Goal: Task Accomplishment & Management: Manage account settings

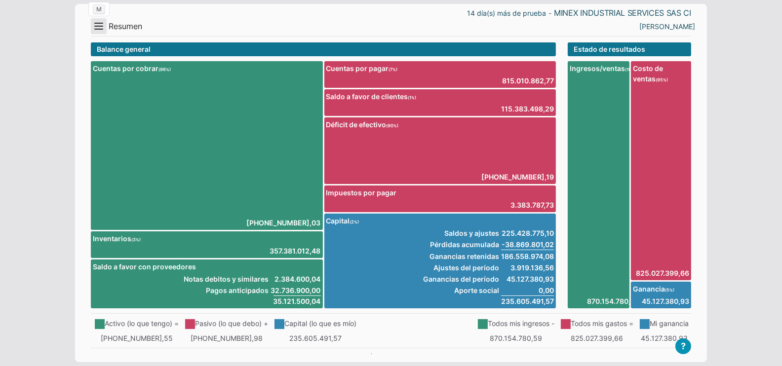
click at [96, 21] on button "Menu" at bounding box center [99, 26] width 16 height 16
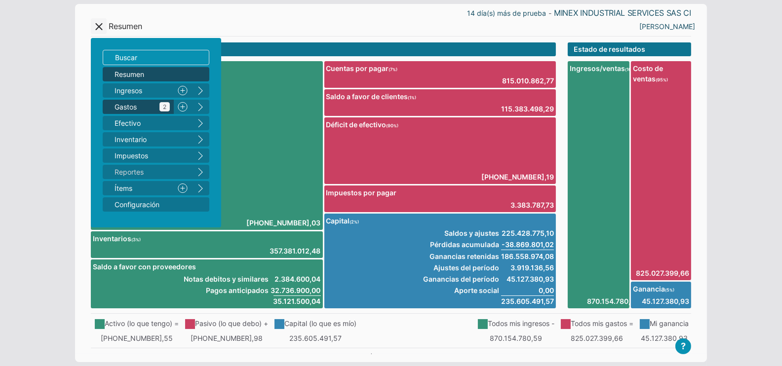
click at [123, 101] on link "Gastos 2" at bounding box center [138, 107] width 71 height 14
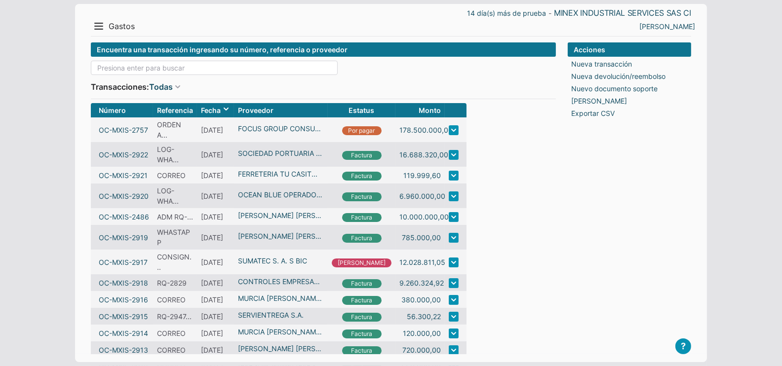
click at [121, 67] on input at bounding box center [214, 68] width 247 height 14
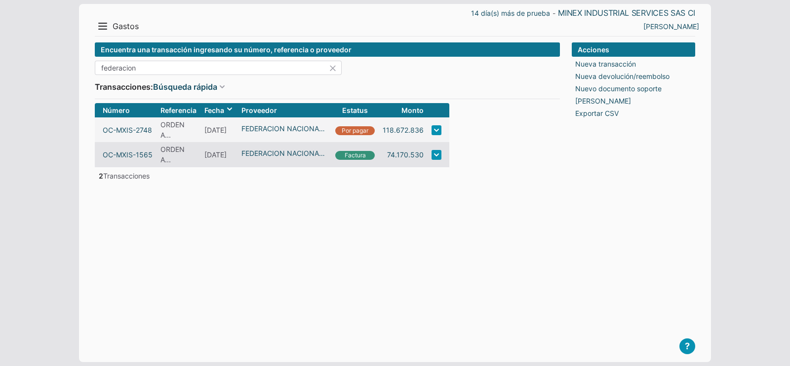
type input "federacion"
click at [370, 227] on form "Encuentra una transacción ingresando su número, referencia o proveedor federaci…" at bounding box center [327, 194] width 465 height 304
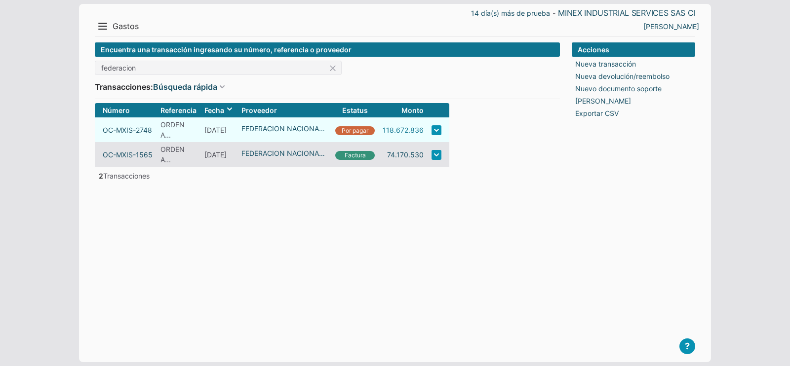
click at [392, 129] on link "118.672.836" at bounding box center [402, 130] width 41 height 10
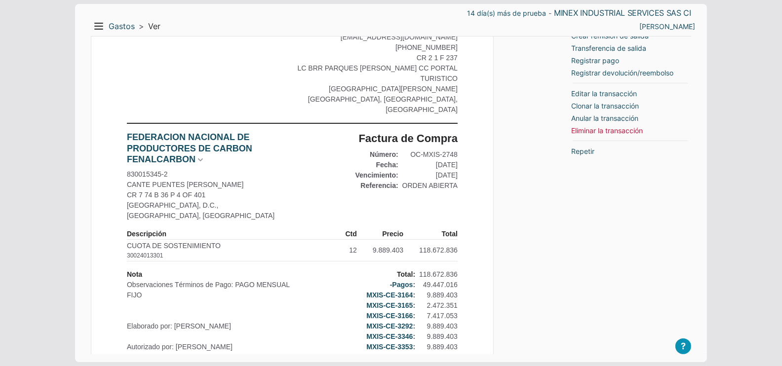
scroll to position [123, 0]
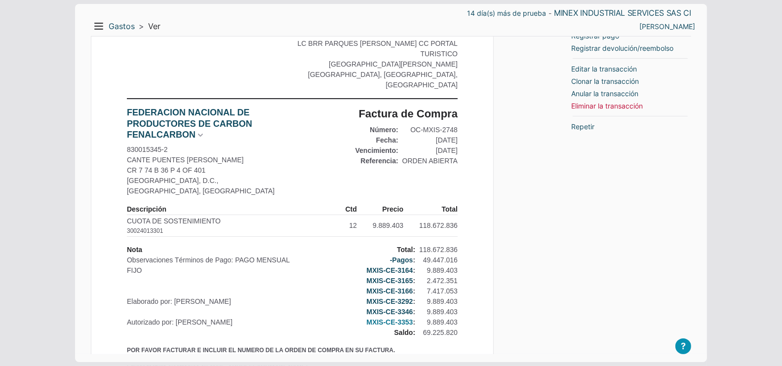
click at [399, 317] on link "MXIS-CE-3353" at bounding box center [389, 322] width 46 height 10
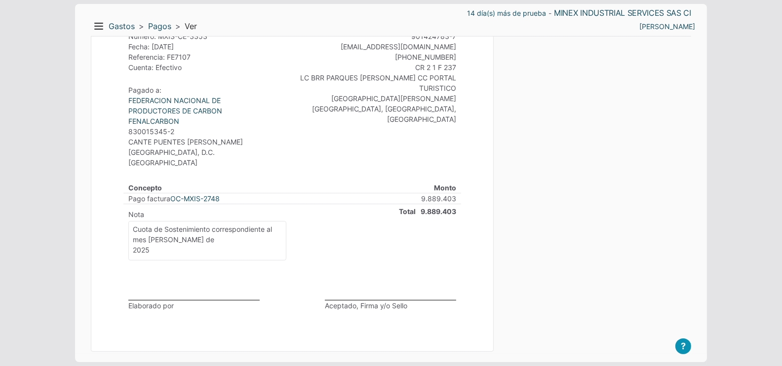
scroll to position [142, 0]
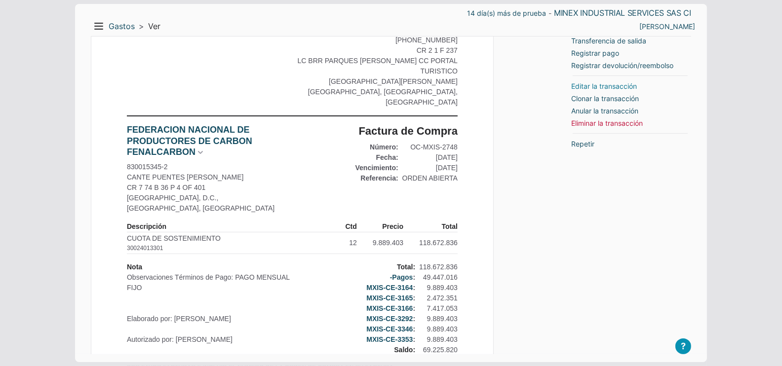
scroll to position [61, 0]
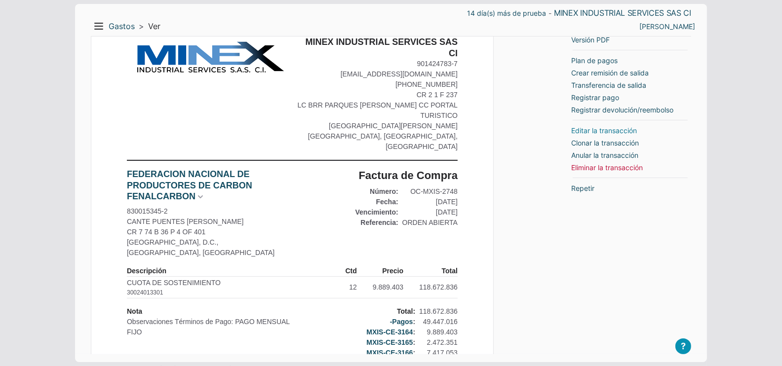
click at [606, 129] on link "Editar la transacción" at bounding box center [604, 130] width 66 height 10
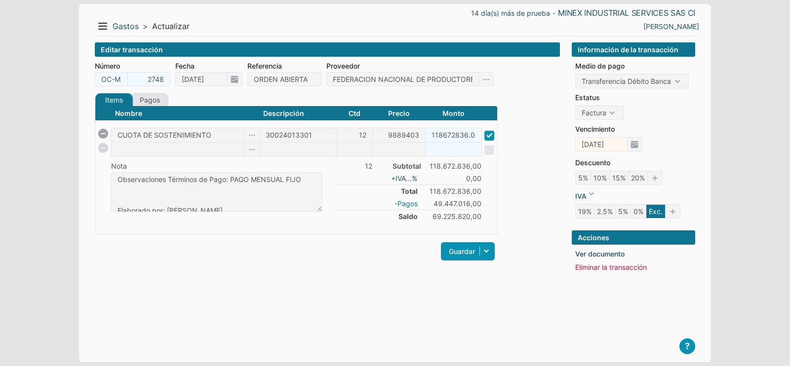
click at [404, 201] on link "-Pagos" at bounding box center [405, 203] width 23 height 10
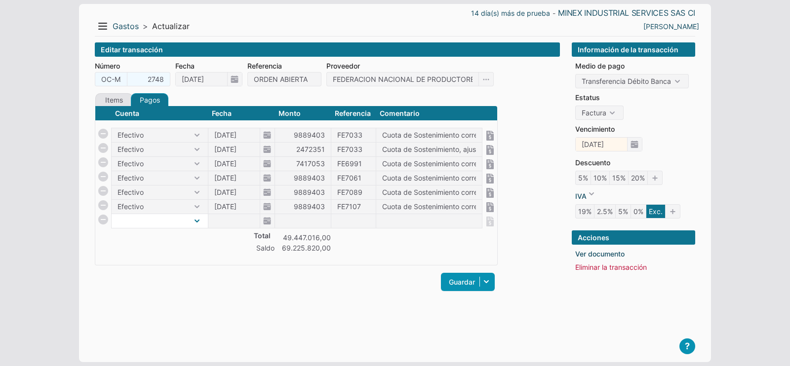
select select "1"
click at [112, 214] on select "Efectivo" at bounding box center [160, 221] width 96 height 14
type input "[DATE]"
type input "69225820"
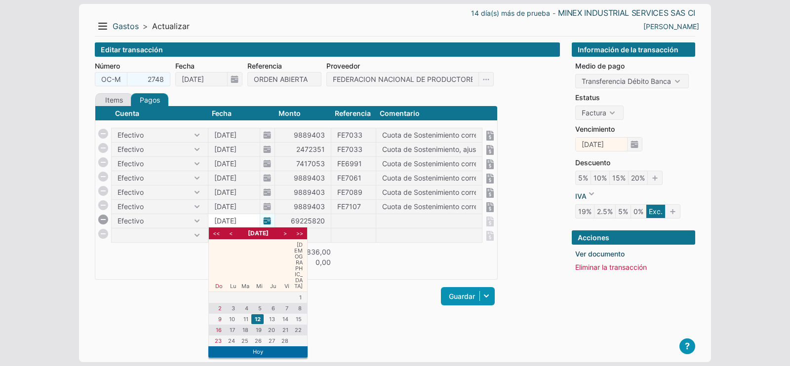
click at [266, 218] on span "[DATE]" at bounding box center [241, 221] width 66 height 14
click at [219, 218] on input "[DATE]" at bounding box center [233, 221] width 51 height 14
click at [282, 232] on li ">" at bounding box center [285, 233] width 12 height 9
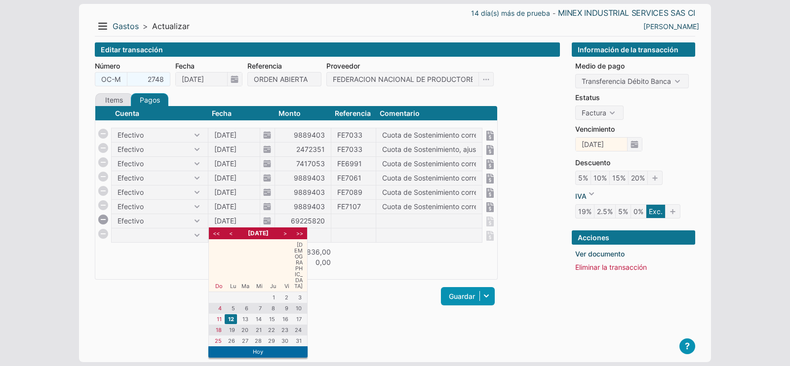
click at [282, 232] on li ">" at bounding box center [285, 233] width 12 height 9
click at [273, 293] on li "5" at bounding box center [271, 298] width 12 height 10
type input "[DATE]"
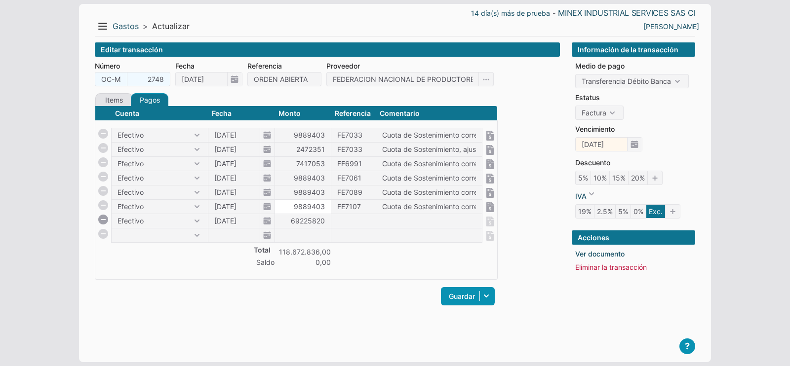
click at [289, 206] on input "9889403" at bounding box center [303, 207] width 56 height 14
click at [287, 218] on input "69225820" at bounding box center [303, 221] width 56 height 14
paste input "9889403"
type input "9889403"
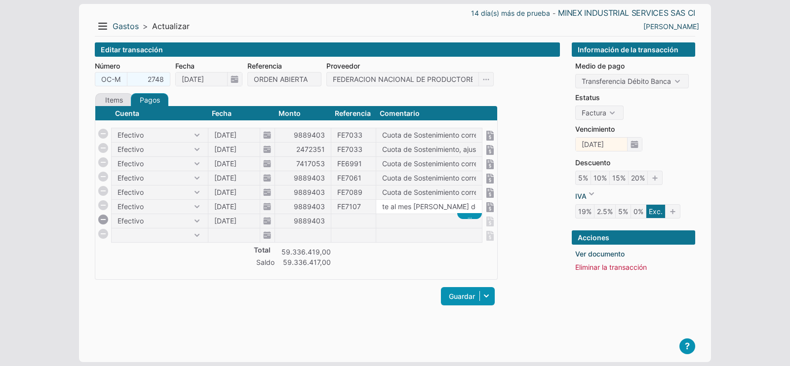
drag, startPoint x: 380, startPoint y: 205, endPoint x: 569, endPoint y: 211, distance: 189.1
click at [569, 211] on main "? Empresa Demo Guía de Arranque Video Tutoriales T Agendar reunión Contáctenos …" at bounding box center [395, 198] width 600 height 312
click at [430, 219] on input at bounding box center [429, 221] width 106 height 14
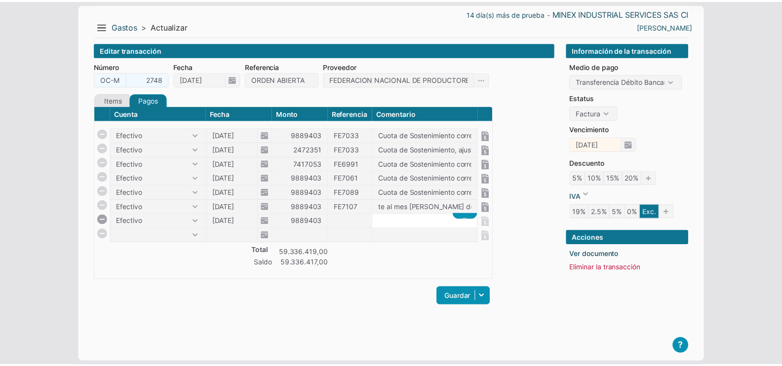
scroll to position [0, 0]
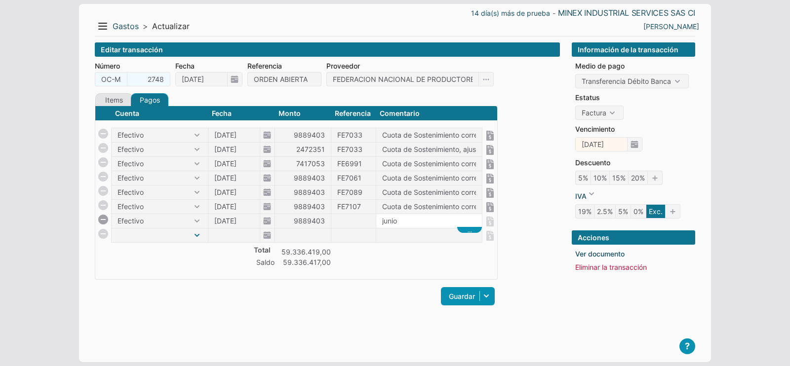
type input "junio"
select select "1"
click at [112, 229] on select "Efectivo" at bounding box center [160, 236] width 96 height 14
type input "[DATE]"
type input "59336417"
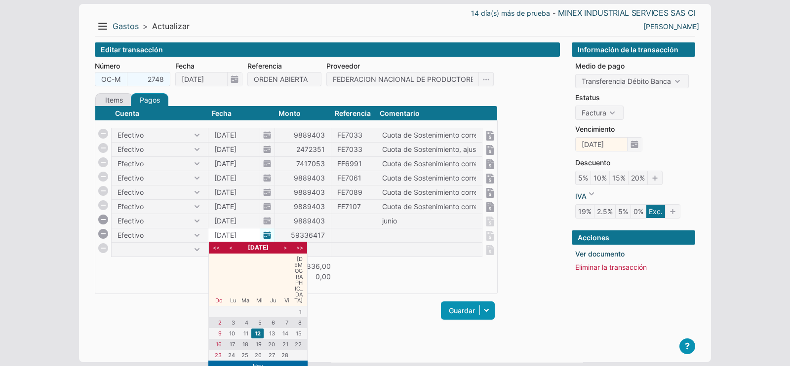
click at [234, 232] on input "[DATE]" at bounding box center [233, 236] width 51 height 14
click at [287, 248] on li ">" at bounding box center [285, 247] width 12 height 9
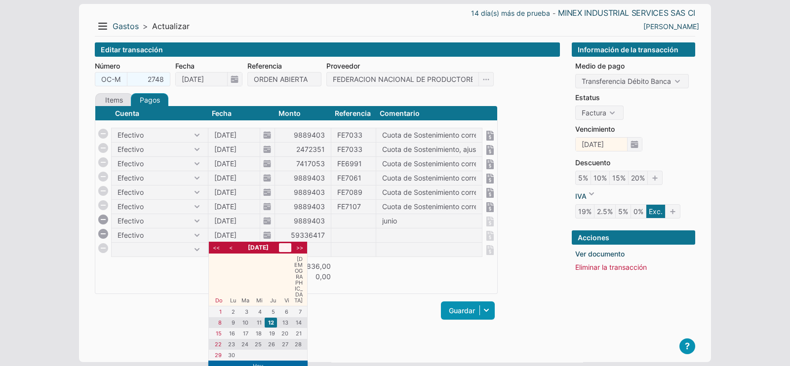
click at [287, 248] on li ">" at bounding box center [285, 247] width 12 height 9
click at [296, 307] on li "5" at bounding box center [297, 312] width 12 height 10
type input "[DATE]"
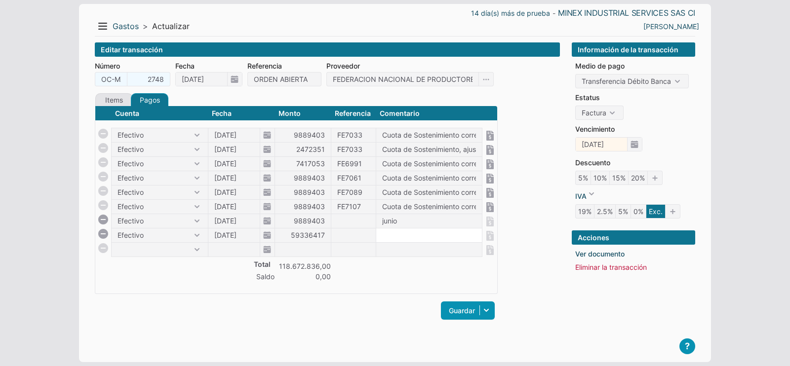
click at [378, 233] on input at bounding box center [429, 236] width 106 height 14
type input "julio"
select select "1"
click at [112, 243] on select "Efectivo" at bounding box center [160, 250] width 96 height 14
type input "[DATE]"
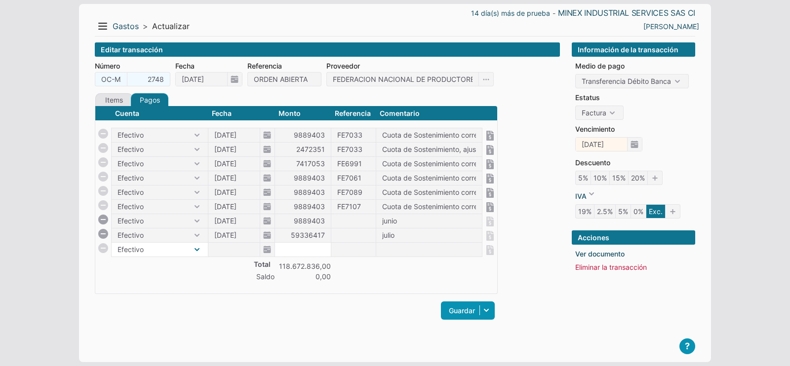
type input "0"
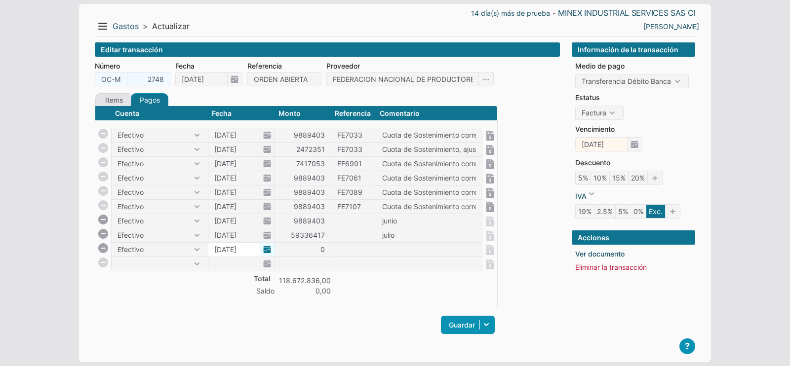
click at [263, 250] on span "[DATE]" at bounding box center [241, 250] width 66 height 14
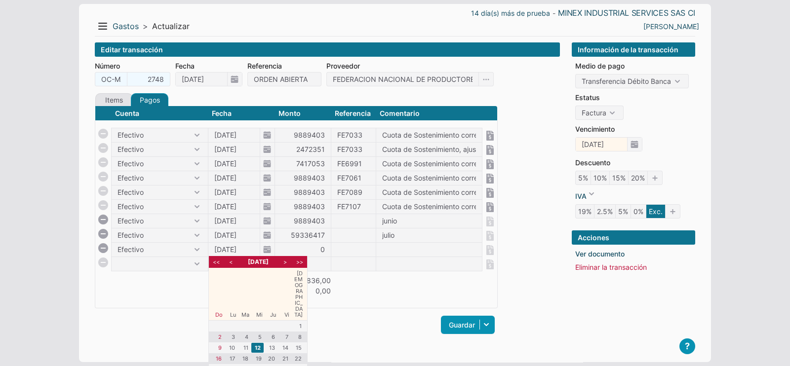
click at [286, 260] on li ">" at bounding box center [285, 262] width 12 height 9
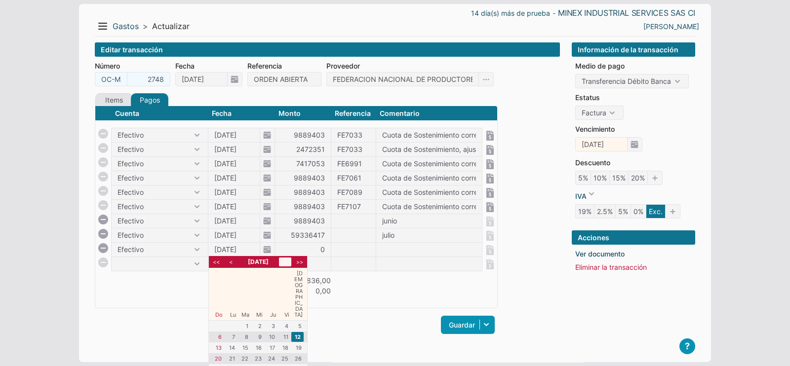
click at [286, 262] on li ">" at bounding box center [285, 262] width 12 height 9
click at [251, 332] on li "6" at bounding box center [257, 337] width 12 height 10
type input "06/08/2025"
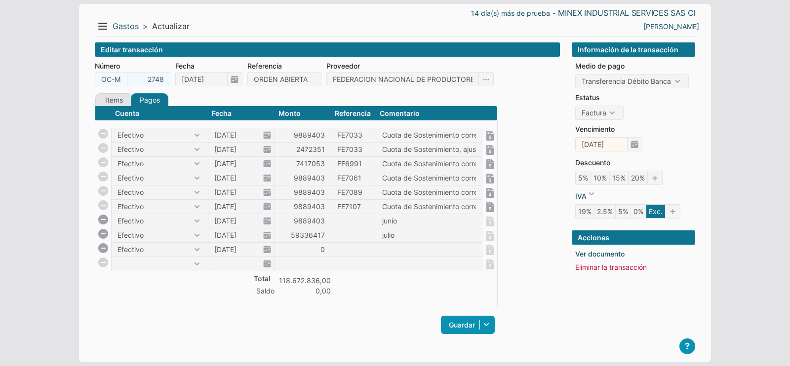
click at [251, 295] on div "Cuenta Fecha Monto Referencia Comentario Total 118.672.836,00 Saldo 0,00 Efecti…" at bounding box center [296, 207] width 403 height 203
click at [291, 222] on input "9889403" at bounding box center [303, 221] width 56 height 14
click at [286, 238] on input "59336417" at bounding box center [303, 236] width 56 height 14
paste input "9889403"
type input "9889403"
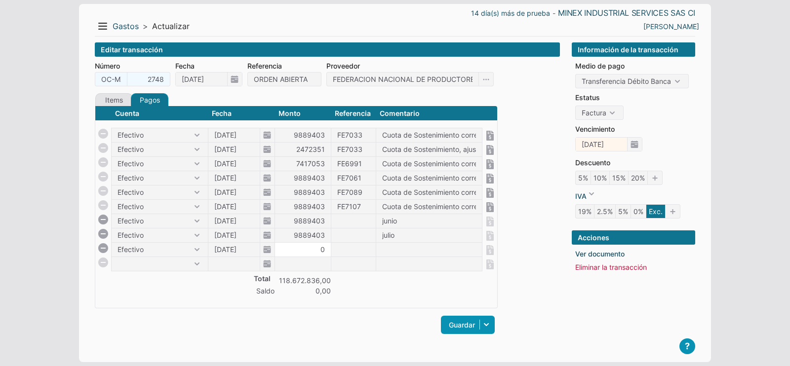
click at [287, 245] on input "0" at bounding box center [303, 250] width 56 height 14
paste input "9889403"
type input "9889403"
click at [405, 246] on input at bounding box center [429, 250] width 106 height 14
type input "agosto"
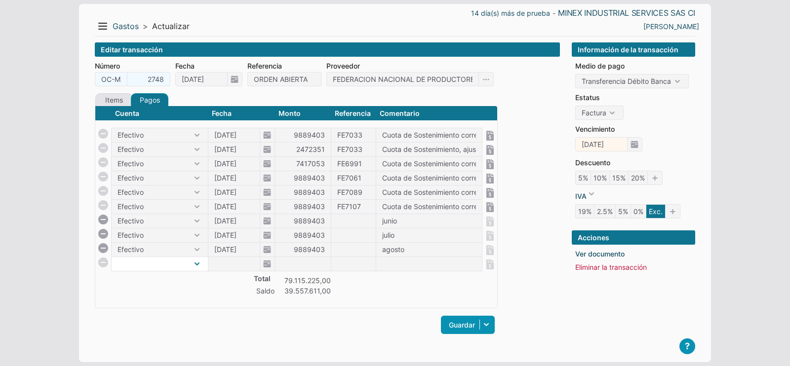
select select "1"
click at [112, 257] on select "Efectivo" at bounding box center [160, 264] width 96 height 14
type input "12/02/2025"
type input "39557611"
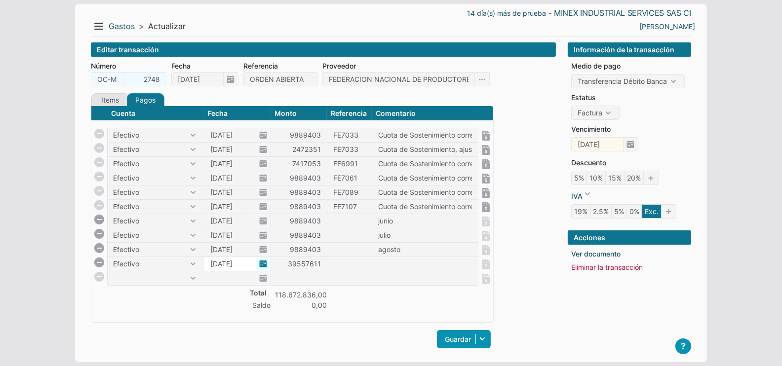
click at [227, 260] on body "14 día(s) más de prueba - MINEX INDUSTRIAL SERVICES SAS CI Menu Resumen Ingreso…" at bounding box center [391, 190] width 782 height 381
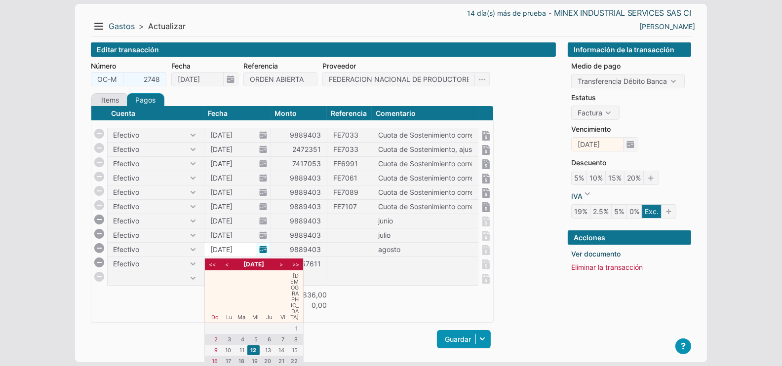
click at [227, 250] on body "14 día(s) más de prueba - MINEX INDUSTRIAL SERVICES SAS CI Menu Resumen Ingreso…" at bounding box center [391, 190] width 782 height 381
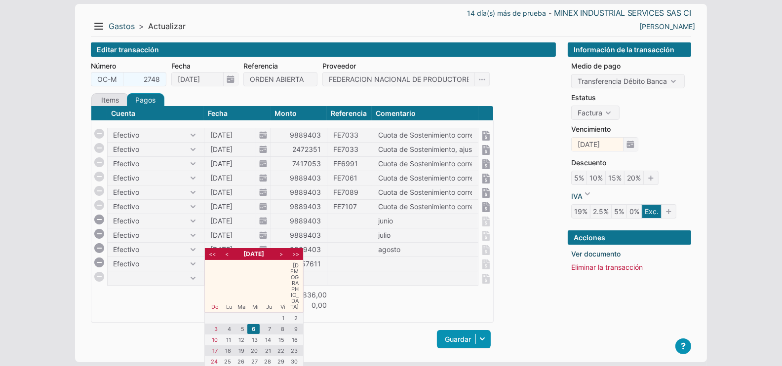
click at [183, 300] on td "Saldo" at bounding box center [180, 305] width 179 height 10
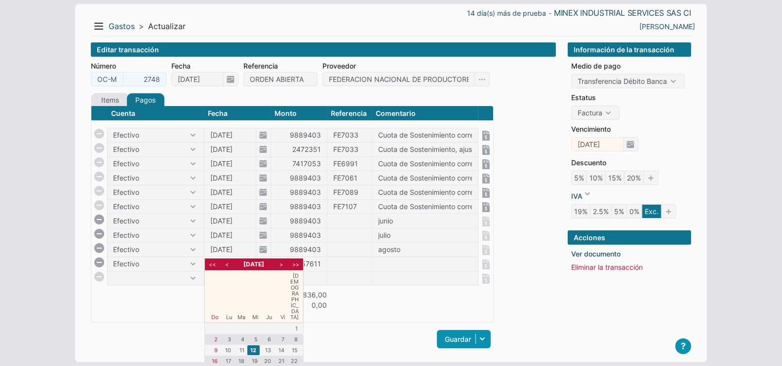
click at [215, 259] on body "14 día(s) más de prueba - MINEX INDUSTRIAL SERVICES SAS CI Menu Resumen Ingreso…" at bounding box center [391, 190] width 782 height 381
click at [240, 243] on input "06/08/2025" at bounding box center [229, 250] width 51 height 14
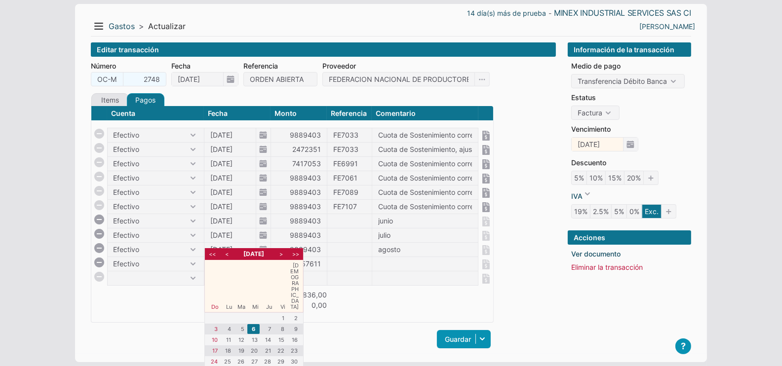
click at [281, 252] on li ">" at bounding box center [281, 254] width 12 height 9
click at [232, 255] on li "<" at bounding box center [227, 254] width 12 height 9
click at [276, 313] on li "5" at bounding box center [280, 318] width 12 height 10
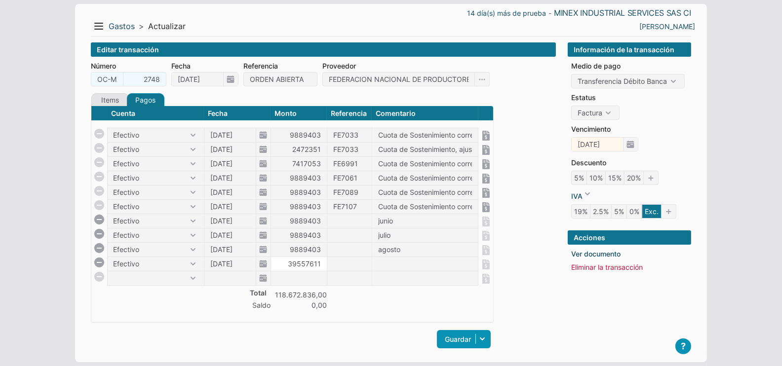
click at [297, 266] on input "39557611" at bounding box center [299, 264] width 56 height 14
click at [228, 260] on body "14 día(s) más de prueba - MINEX INDUSTRIAL SERVICES SAS CI Menu Resumen Ingreso…" at bounding box center [391, 190] width 782 height 381
click at [223, 252] on input "05/09/2025" at bounding box center [229, 250] width 51 height 14
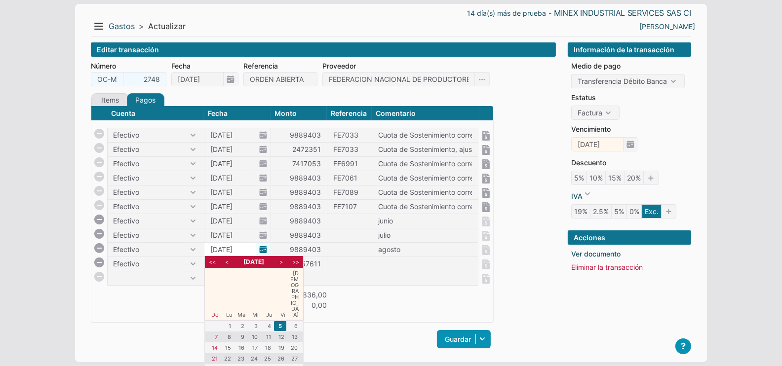
click at [229, 247] on input "05/09/2025" at bounding box center [229, 250] width 51 height 14
type input "05/08/2025"
click at [152, 292] on th "Total" at bounding box center [180, 292] width 179 height 15
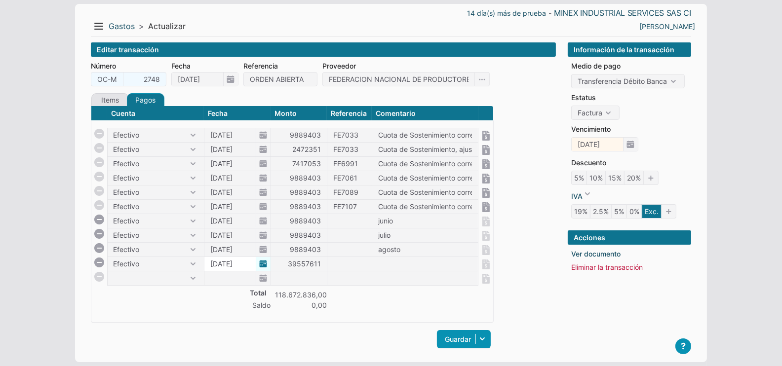
click at [222, 260] on body "14 día(s) más de prueba - MINEX INDUSTRIAL SERVICES SAS CI Menu Resumen Ingreso…" at bounding box center [391, 190] width 782 height 381
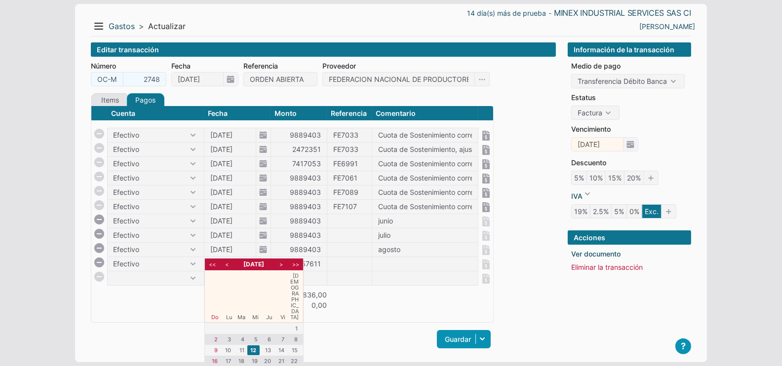
click at [277, 267] on li ">" at bounding box center [281, 264] width 12 height 9
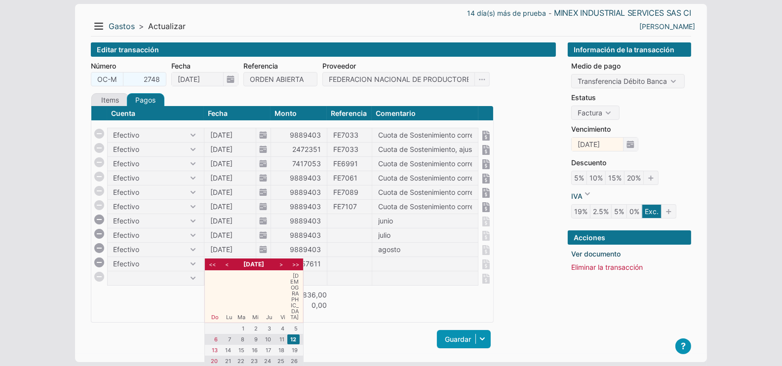
click at [277, 267] on li ">" at bounding box center [281, 264] width 12 height 9
click at [267, 335] on li "11" at bounding box center [267, 340] width 12 height 10
type input "11/09/2025"
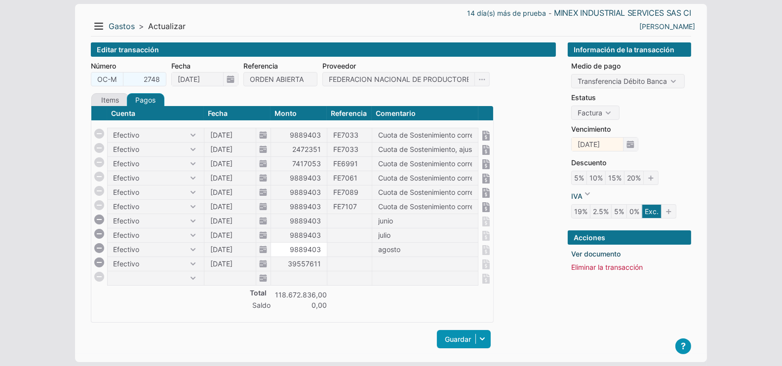
click at [298, 248] on input "9889403" at bounding box center [299, 250] width 56 height 14
click at [289, 263] on input "39557611" at bounding box center [299, 264] width 56 height 14
paste input "9889403"
type input "9889403"
click at [349, 262] on input at bounding box center [349, 264] width 44 height 14
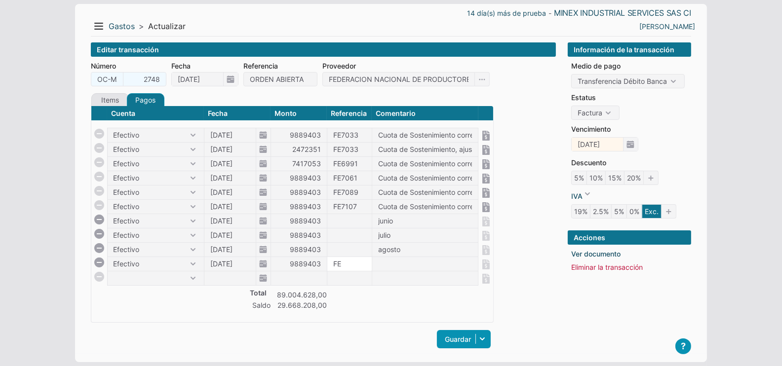
paste input "7287"
type input "FE7287"
click at [387, 259] on input at bounding box center [425, 264] width 106 height 14
type input "S"
type input "septiembre"
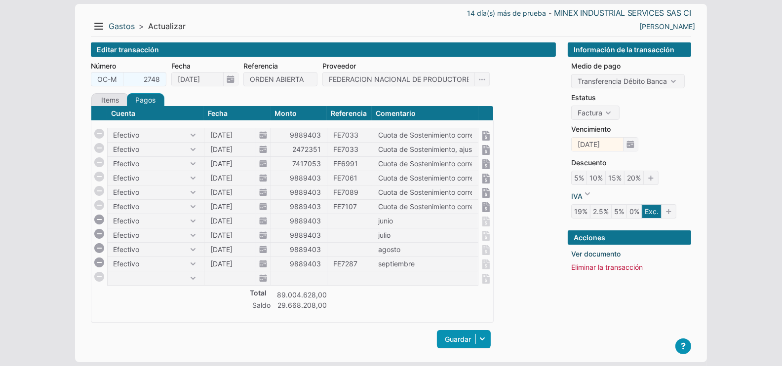
click at [402, 302] on td at bounding box center [403, 305] width 152 height 10
click at [464, 338] on link "Guardar" at bounding box center [464, 339] width 54 height 18
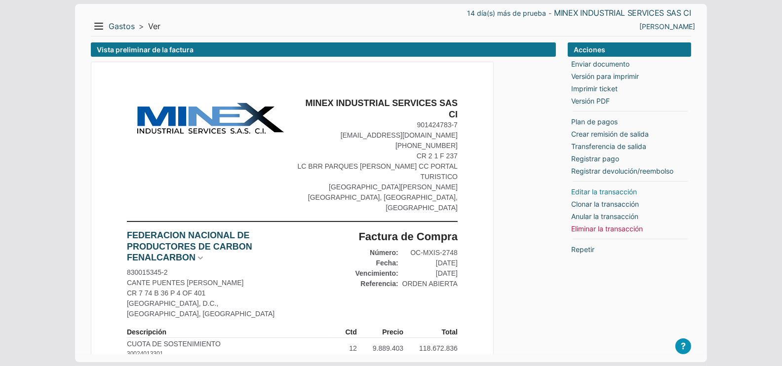
click at [578, 191] on link "Editar la transacción" at bounding box center [604, 192] width 66 height 10
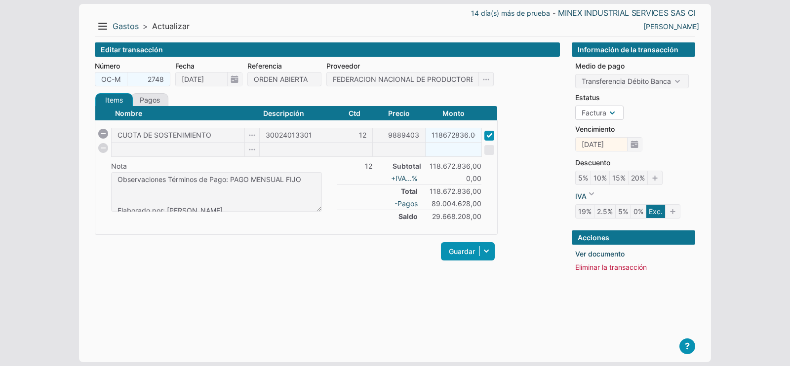
click at [604, 117] on select "Orden Factura" at bounding box center [599, 113] width 48 height 14
select select "P"
click at [575, 106] on select "Orden Factura" at bounding box center [599, 113] width 48 height 14
checkbox input "false"
type input "12/02/2025"
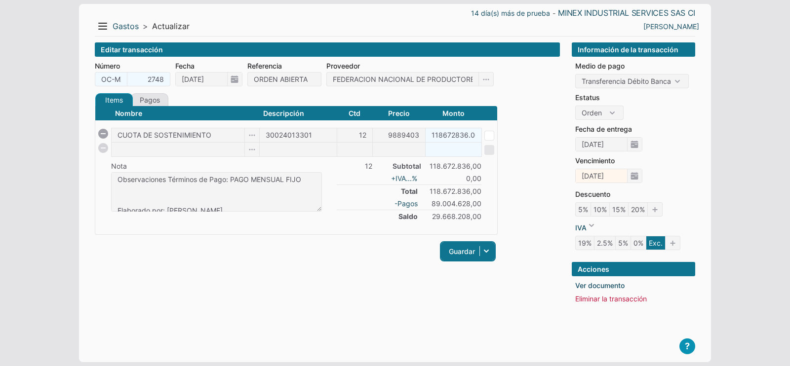
click at [474, 248] on link "Guardar" at bounding box center [468, 251] width 54 height 18
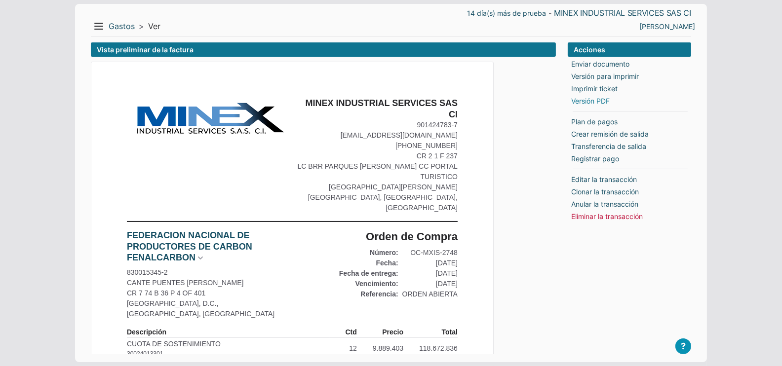
click at [597, 102] on link "Versión PDF" at bounding box center [590, 101] width 38 height 10
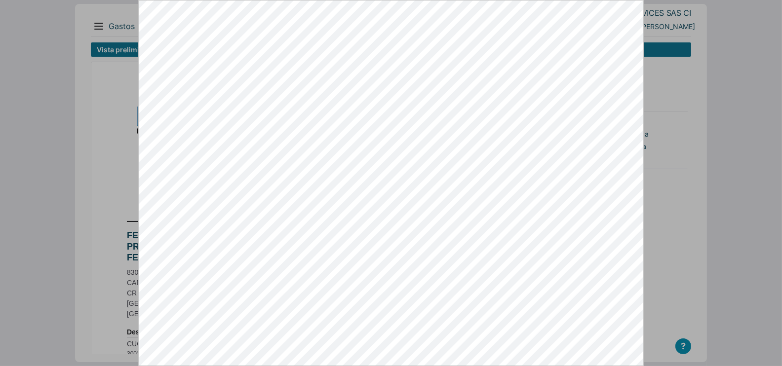
click at [757, 138] on div at bounding box center [391, 183] width 782 height 366
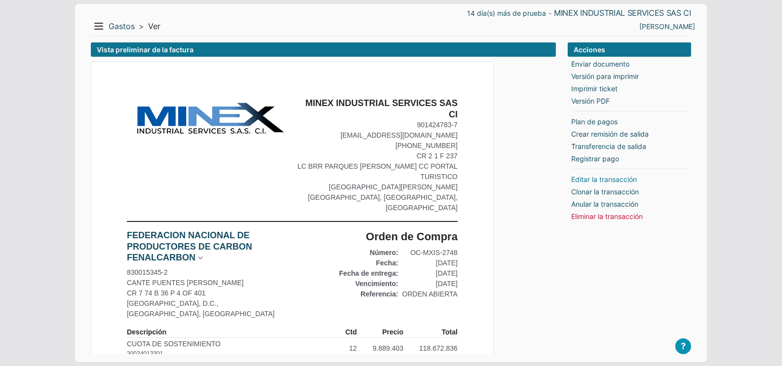
click at [607, 182] on link "Editar la transacción" at bounding box center [604, 179] width 66 height 10
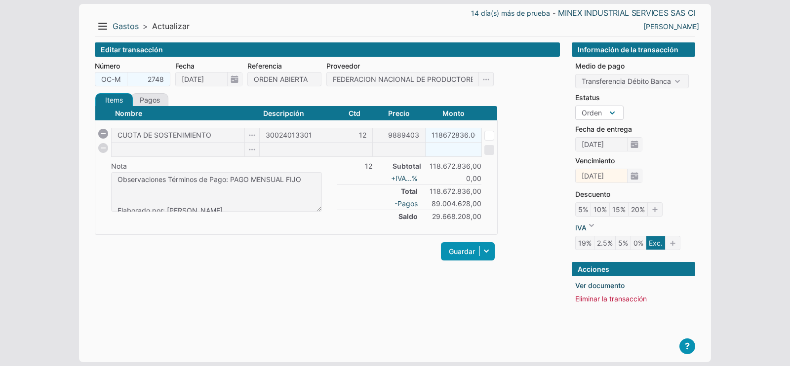
click at [605, 108] on select "Orden Factura" at bounding box center [599, 113] width 48 height 14
select select "C"
click at [575, 106] on select "Orden Factura" at bounding box center [599, 113] width 48 height 14
type input "11/09/2025"
checkbox input "true"
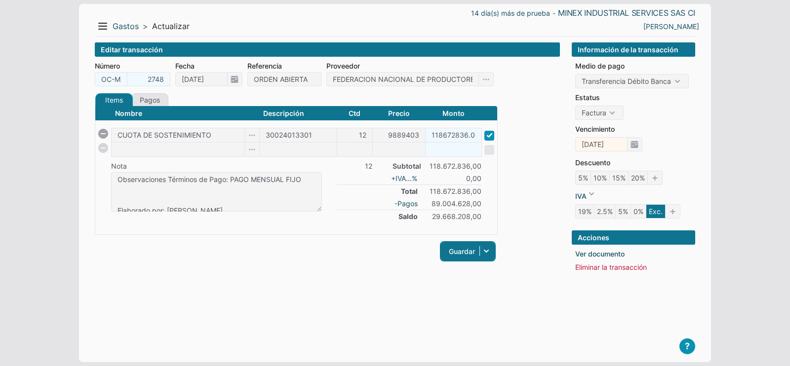
click at [447, 254] on link "Guardar" at bounding box center [468, 251] width 54 height 18
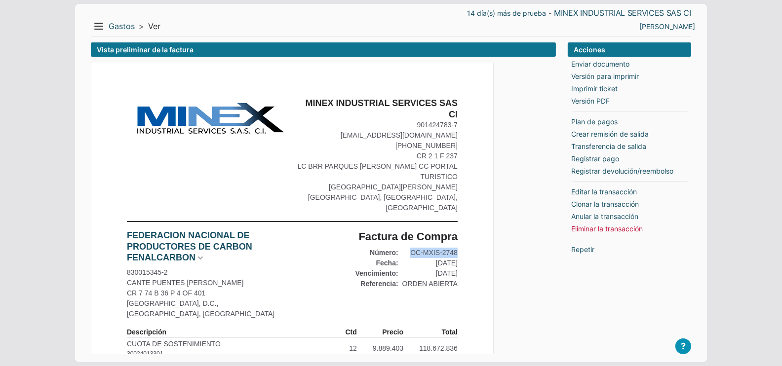
drag, startPoint x: 412, startPoint y: 244, endPoint x: 460, endPoint y: 244, distance: 48.9
copy div "OC-MXIS-2748"
click at [94, 26] on button "Menu" at bounding box center [99, 26] width 16 height 16
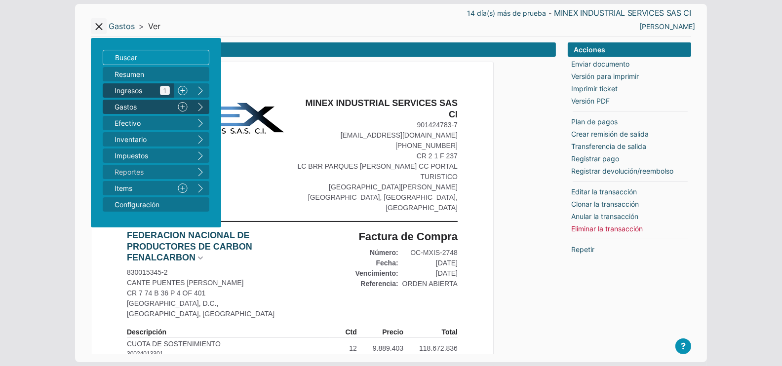
click at [117, 91] on span "Ingresos 1" at bounding box center [142, 90] width 55 height 10
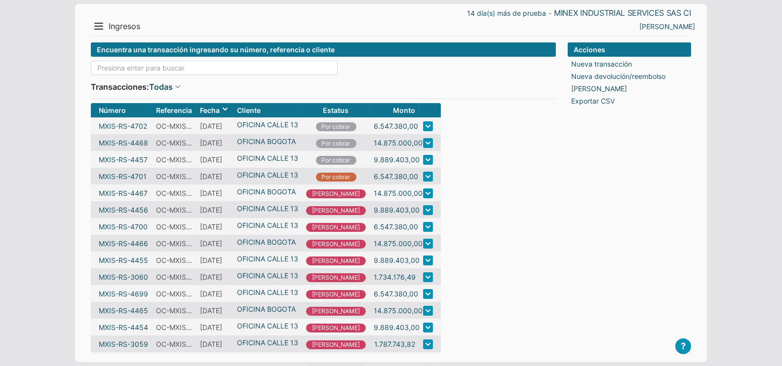
click at [119, 71] on input at bounding box center [214, 68] width 247 height 14
paste input "OC-MXIS-2748"
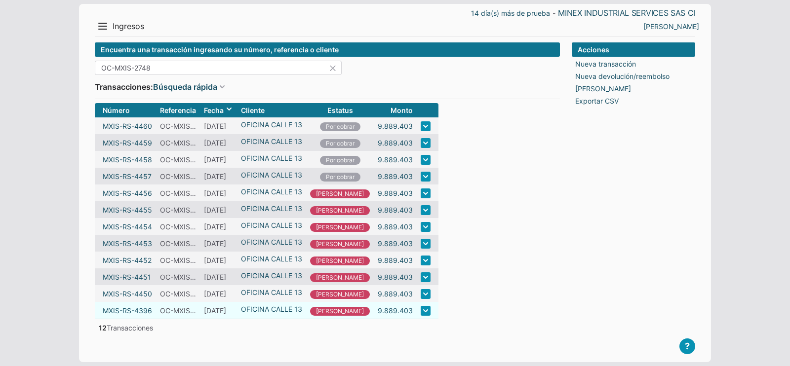
type input "OC-MXIS-2748"
click at [417, 317] on td at bounding box center [428, 310] width 22 height 17
click at [420, 315] on link at bounding box center [425, 311] width 10 height 10
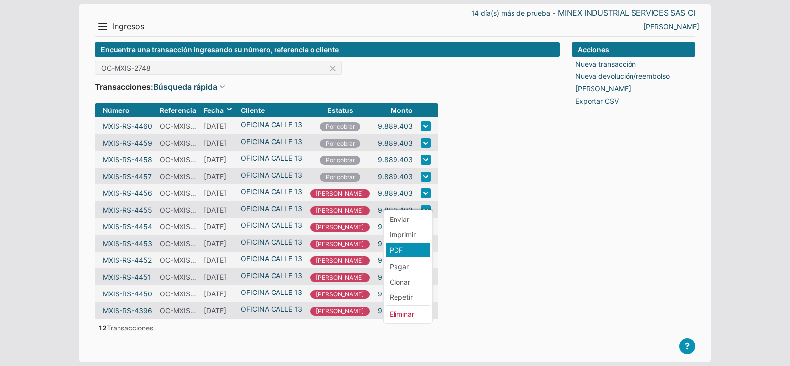
click at [395, 250] on li "PDF" at bounding box center [407, 250] width 44 height 14
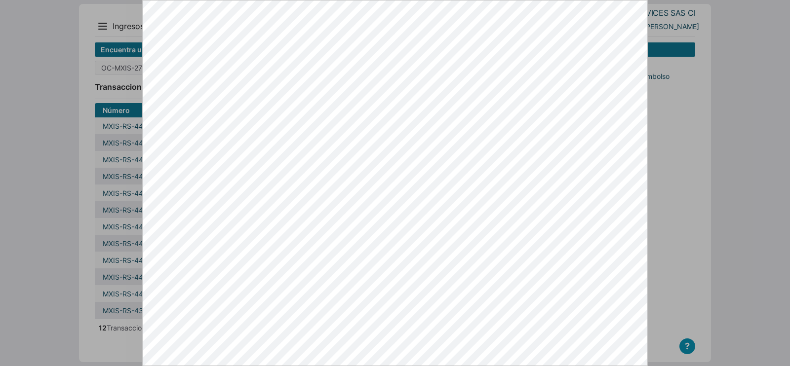
click at [679, 268] on div at bounding box center [395, 183] width 790 height 366
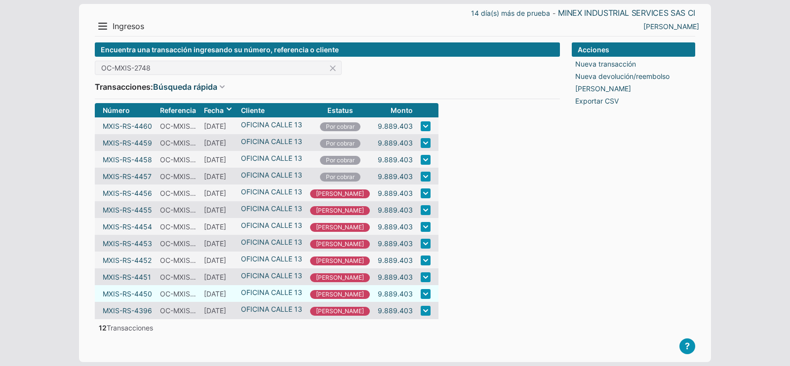
click at [420, 299] on link at bounding box center [425, 294] width 10 height 10
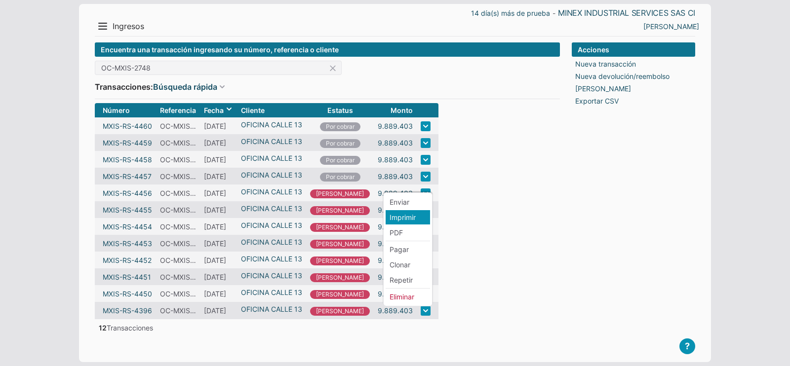
click at [401, 218] on li "Imprimir" at bounding box center [407, 217] width 44 height 14
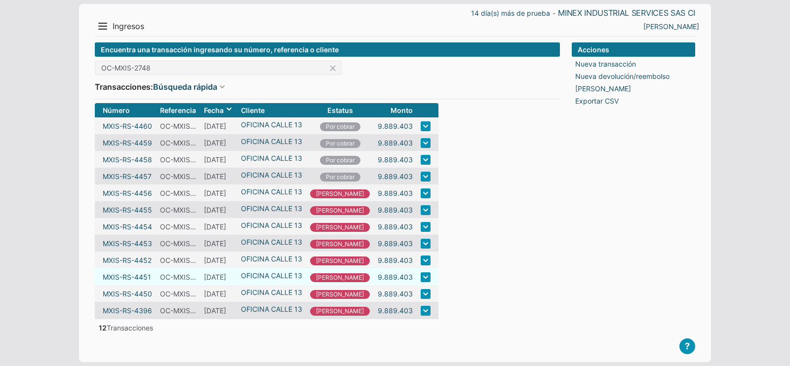
click at [420, 282] on link at bounding box center [425, 277] width 10 height 10
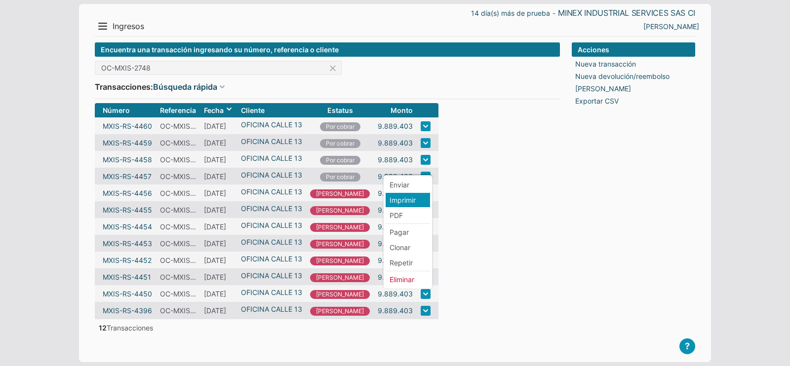
click at [397, 197] on li "Imprimir" at bounding box center [407, 200] width 44 height 14
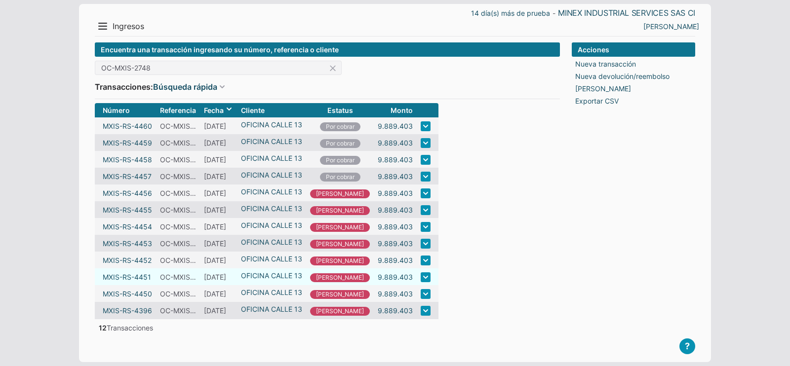
click at [420, 280] on link at bounding box center [425, 277] width 10 height 10
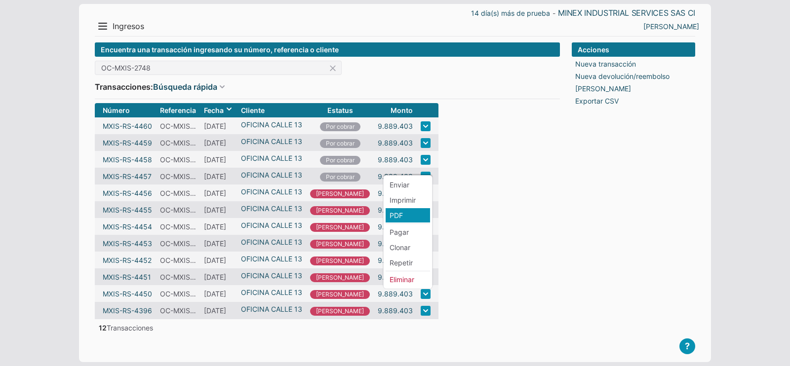
click at [400, 211] on li "PDF" at bounding box center [407, 215] width 44 height 14
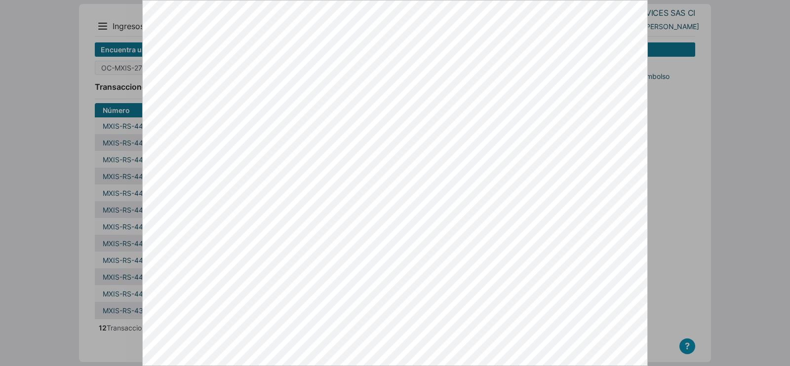
click at [691, 216] on div at bounding box center [395, 183] width 790 height 366
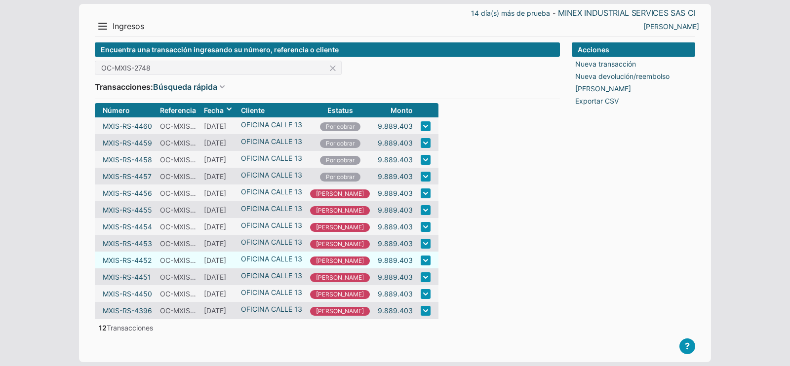
click at [420, 264] on link at bounding box center [425, 261] width 10 height 10
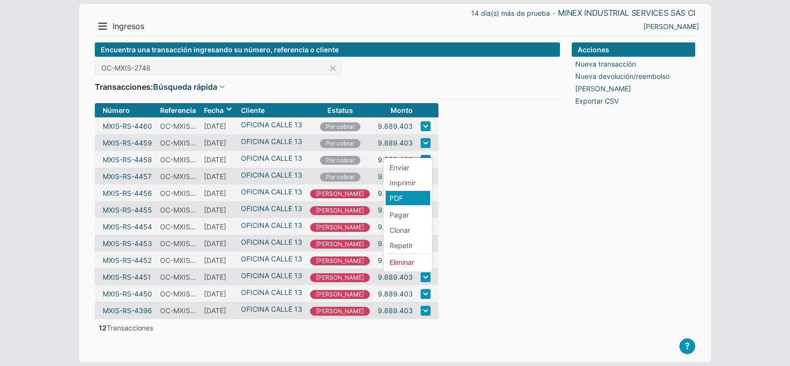
click at [396, 194] on li "PDF" at bounding box center [407, 198] width 44 height 14
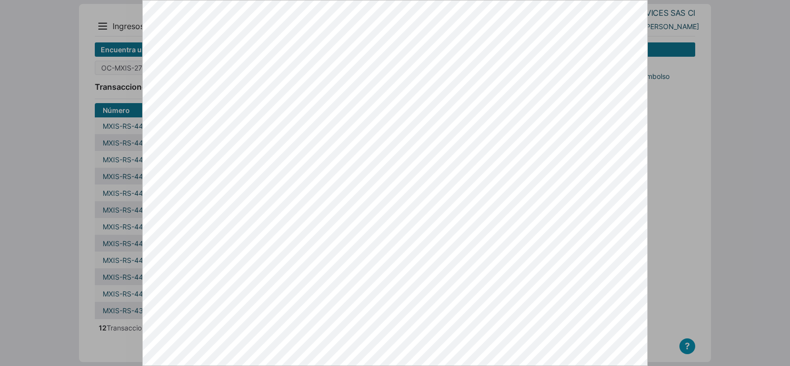
click at [676, 260] on div at bounding box center [395, 183] width 790 height 366
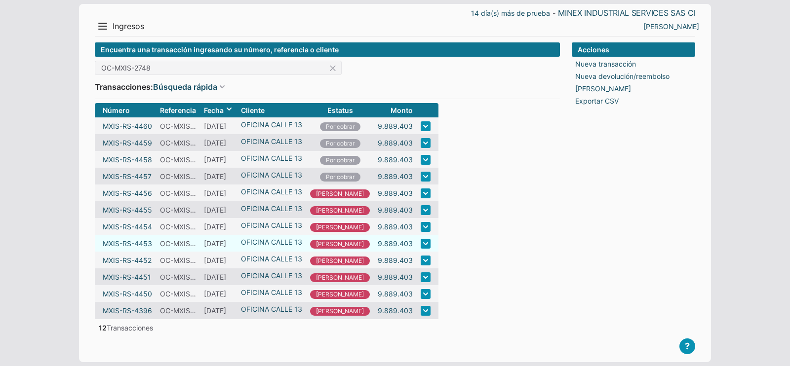
click at [420, 248] on link at bounding box center [425, 244] width 10 height 10
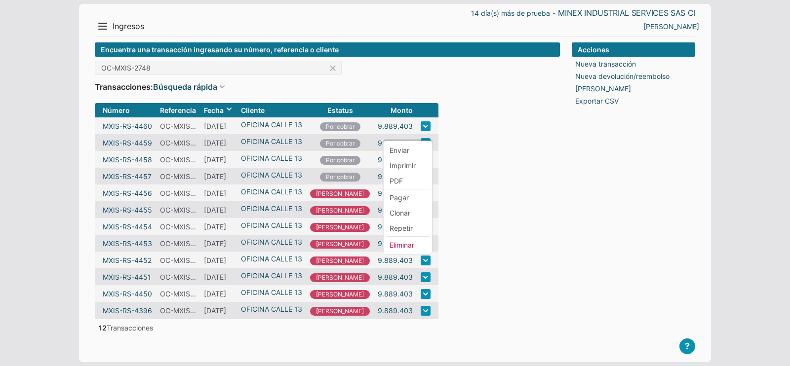
click at [403, 179] on li "PDF" at bounding box center [407, 181] width 44 height 14
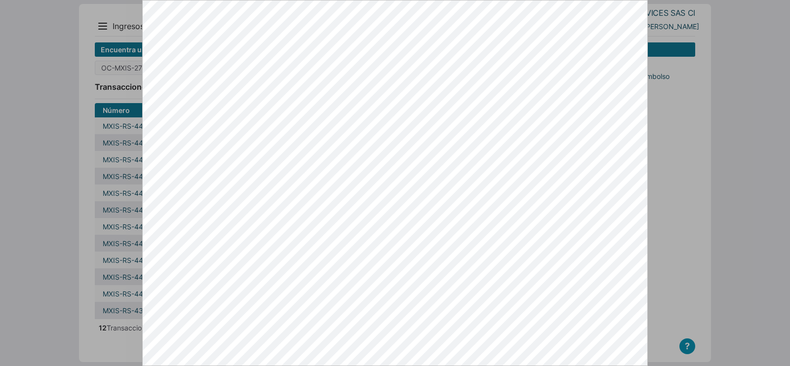
click at [708, 259] on div at bounding box center [395, 183] width 790 height 366
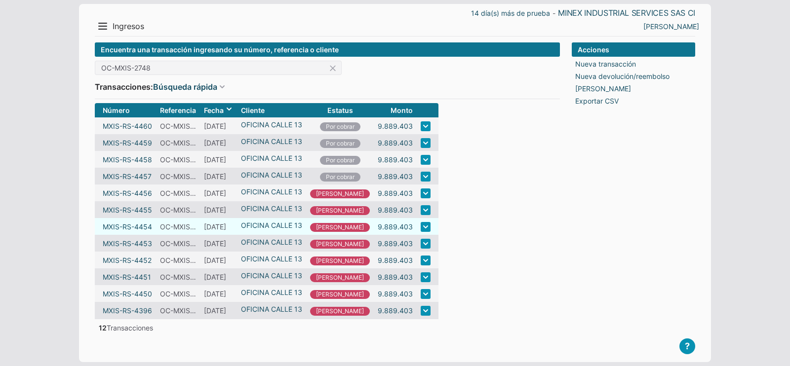
click at [420, 228] on link at bounding box center [425, 227] width 10 height 10
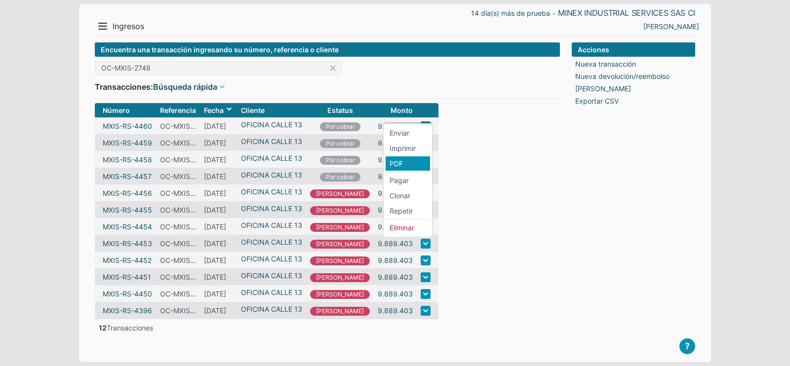
click at [402, 159] on li "PDF" at bounding box center [407, 163] width 44 height 14
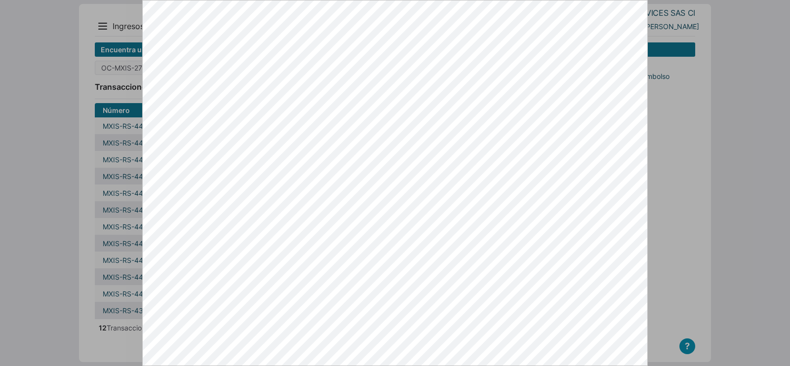
click at [686, 277] on div at bounding box center [395, 183] width 790 height 366
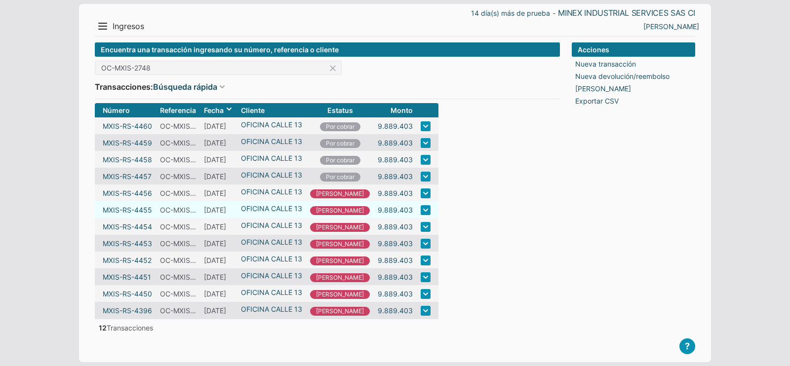
click at [420, 212] on link at bounding box center [425, 210] width 10 height 10
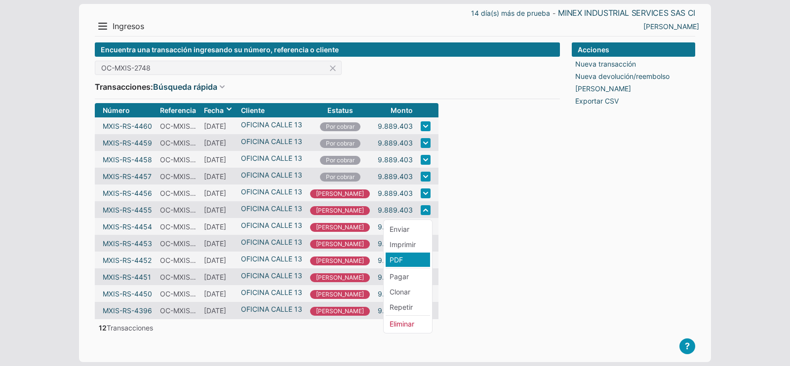
click at [399, 255] on li "PDF" at bounding box center [407, 260] width 44 height 14
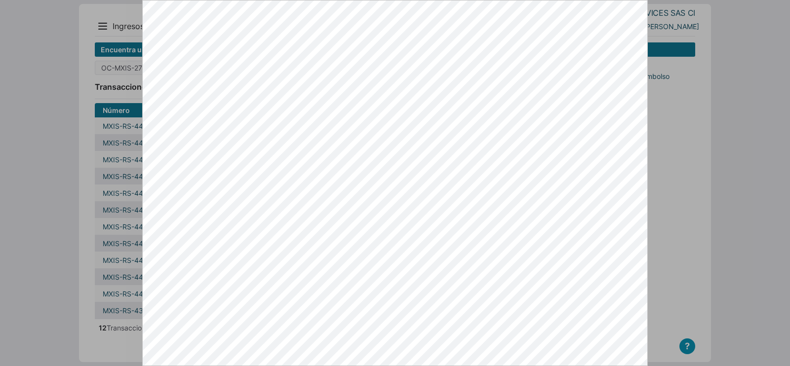
click at [680, 229] on div at bounding box center [395, 183] width 790 height 366
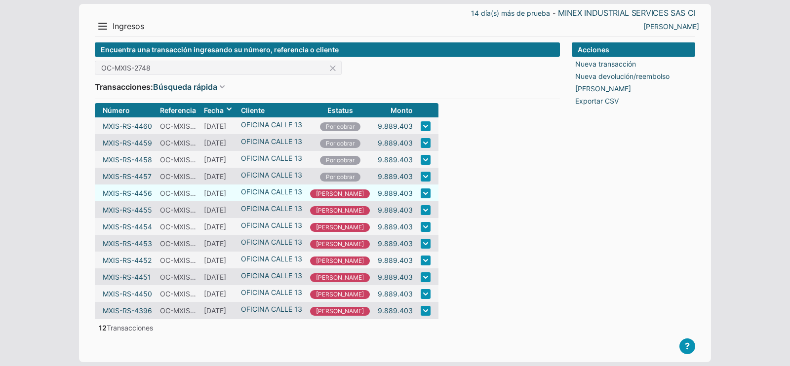
click at [417, 196] on td at bounding box center [428, 193] width 22 height 17
click at [420, 195] on link at bounding box center [425, 194] width 10 height 10
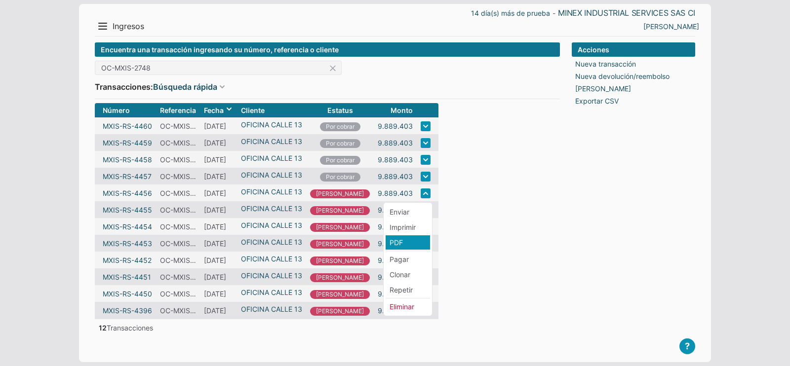
click at [402, 244] on li "PDF" at bounding box center [407, 242] width 44 height 14
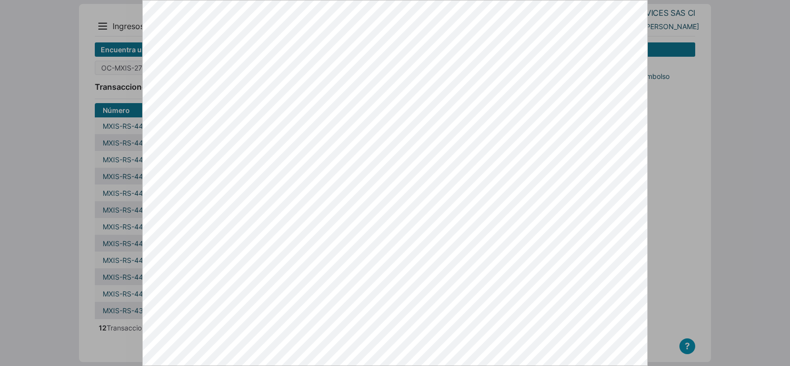
click at [671, 198] on div at bounding box center [395, 183] width 790 height 366
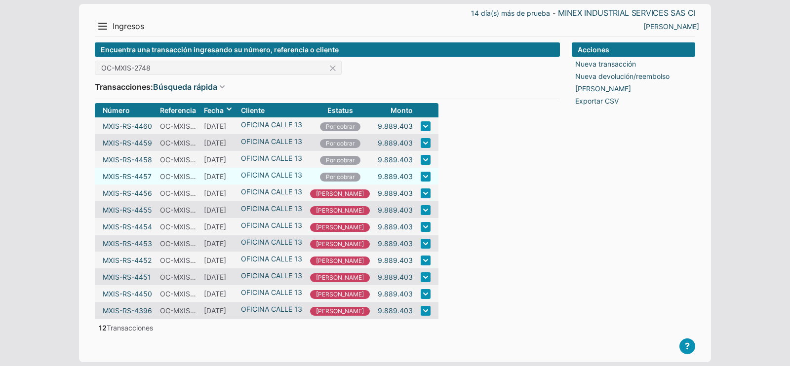
click at [420, 176] on link at bounding box center [425, 177] width 10 height 10
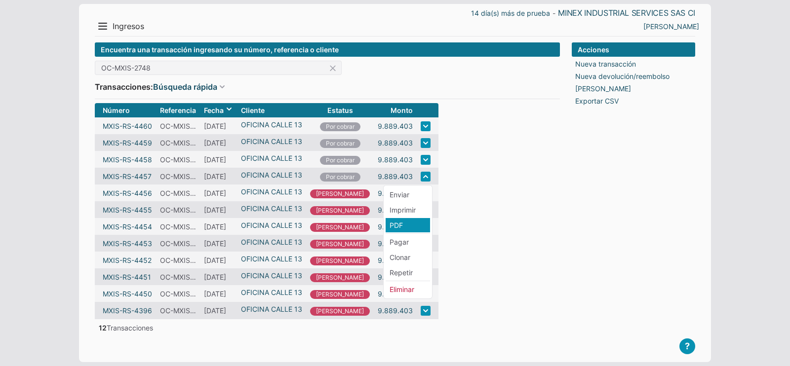
click at [399, 221] on li "PDF" at bounding box center [407, 225] width 44 height 14
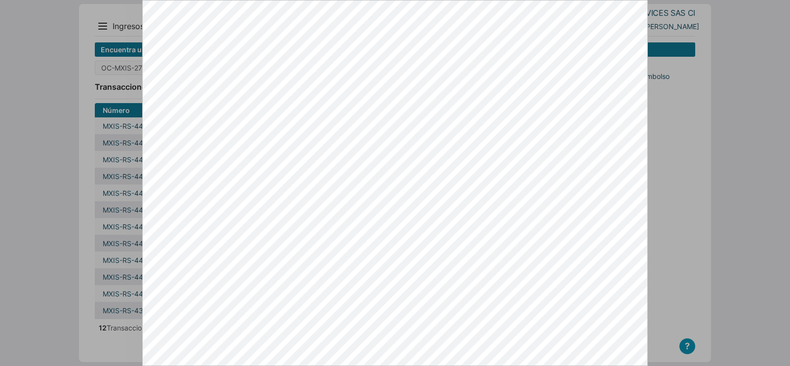
click at [666, 191] on div at bounding box center [395, 183] width 790 height 366
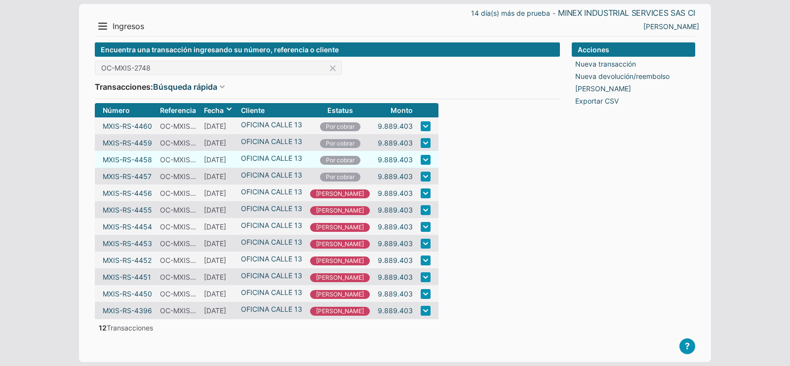
click at [420, 159] on link at bounding box center [425, 160] width 10 height 10
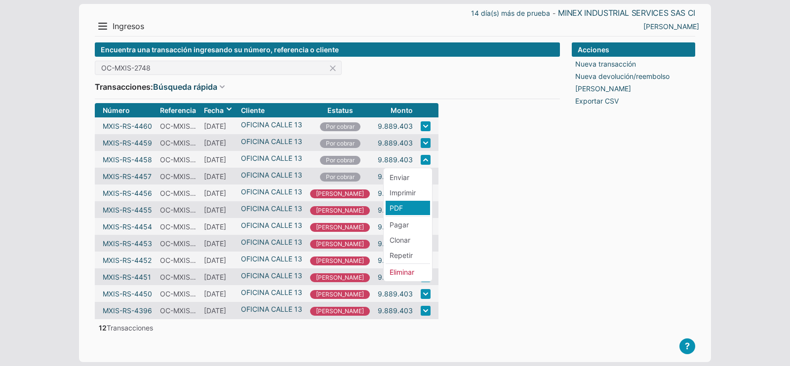
click at [404, 206] on li "PDF" at bounding box center [407, 208] width 44 height 14
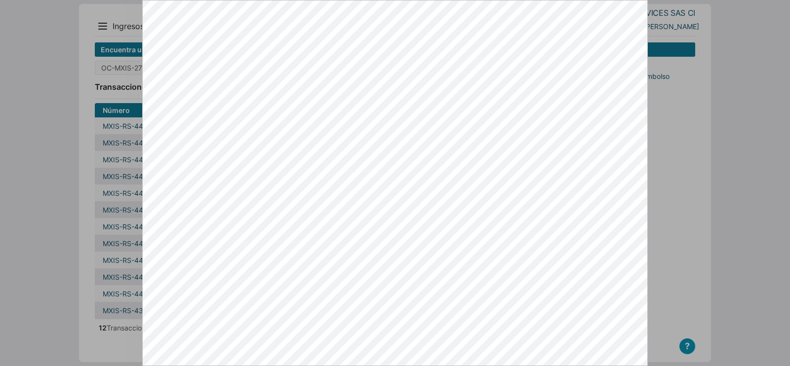
click at [670, 205] on div at bounding box center [395, 183] width 790 height 366
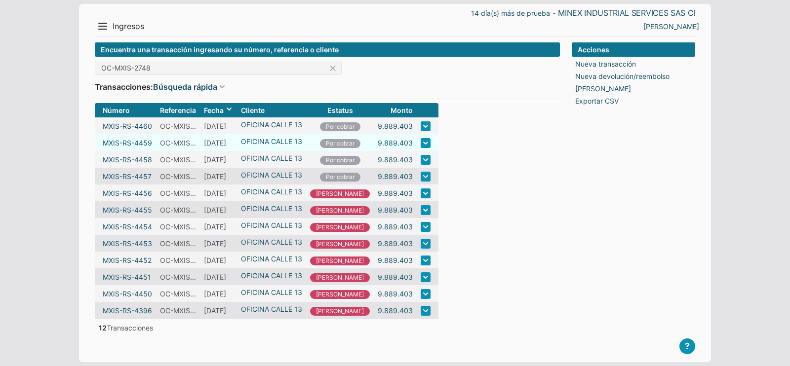
click at [420, 141] on link at bounding box center [425, 143] width 10 height 10
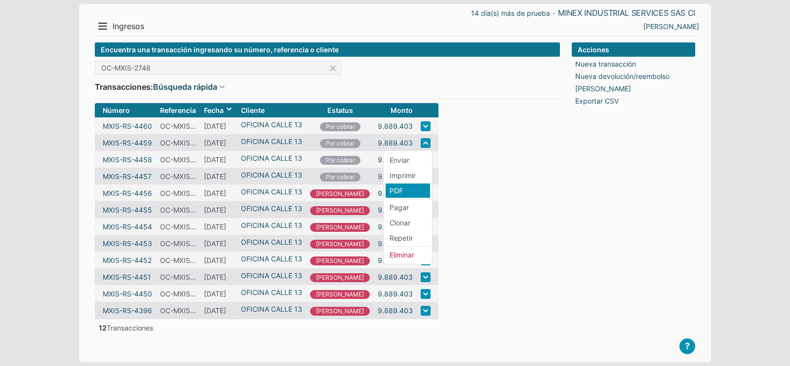
click at [400, 190] on li "PDF" at bounding box center [407, 191] width 44 height 14
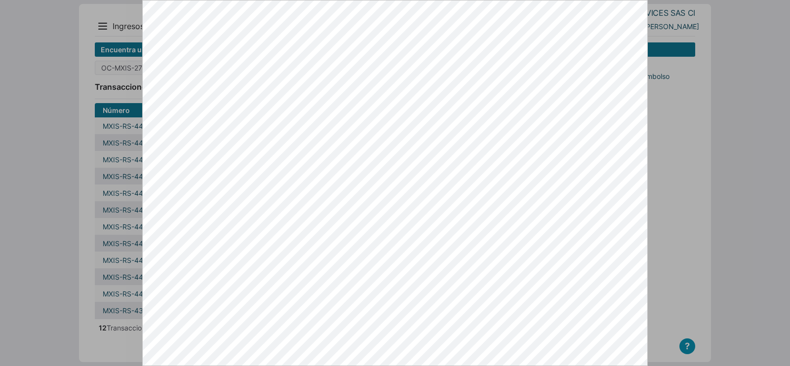
click at [676, 309] on div at bounding box center [395, 183] width 790 height 366
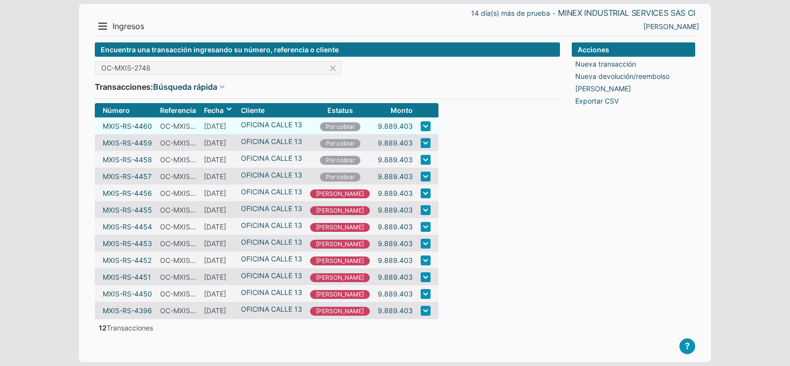
click at [420, 124] on link at bounding box center [425, 126] width 10 height 10
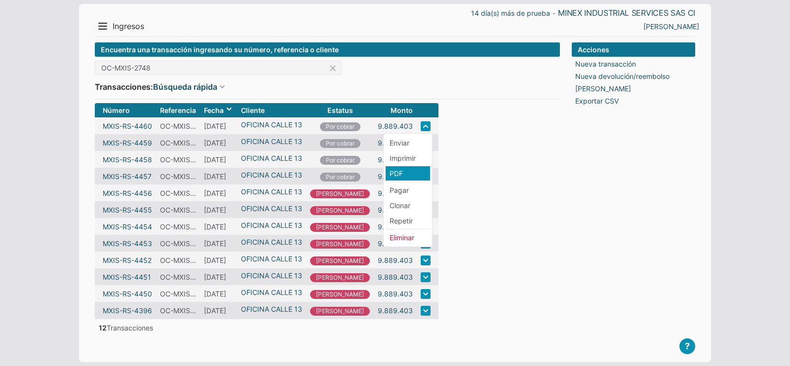
click at [402, 176] on li "PDF" at bounding box center [407, 173] width 44 height 14
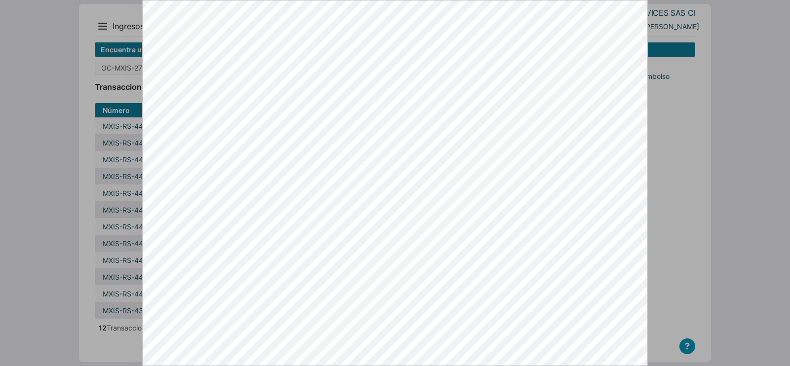
click at [691, 122] on div at bounding box center [395, 183] width 790 height 366
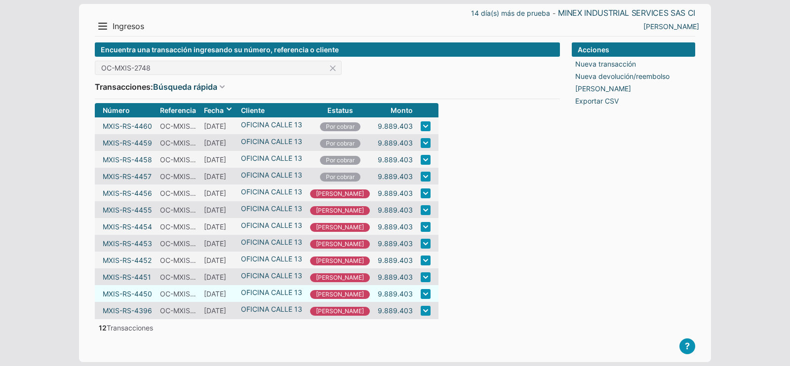
click at [420, 298] on link at bounding box center [425, 294] width 10 height 10
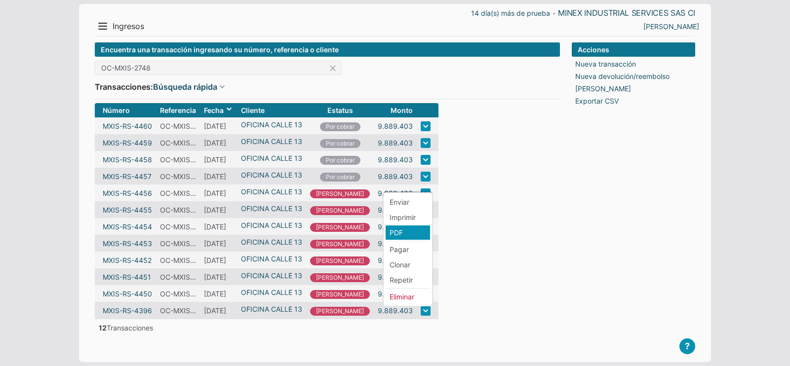
click at [404, 234] on li "PDF" at bounding box center [407, 233] width 44 height 14
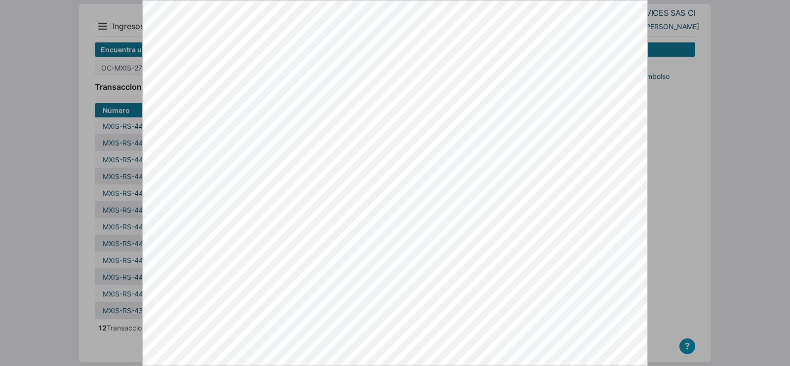
click at [671, 90] on div at bounding box center [395, 183] width 790 height 366
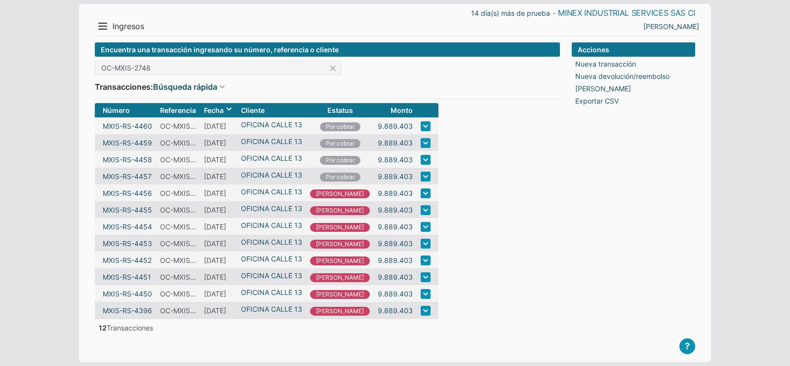
click at [682, 17] on link "MINEX INDUSTRIAL SERVICES SAS CI" at bounding box center [626, 13] width 137 height 10
click at [682, 25] on link "[PERSON_NAME]" at bounding box center [671, 26] width 56 height 10
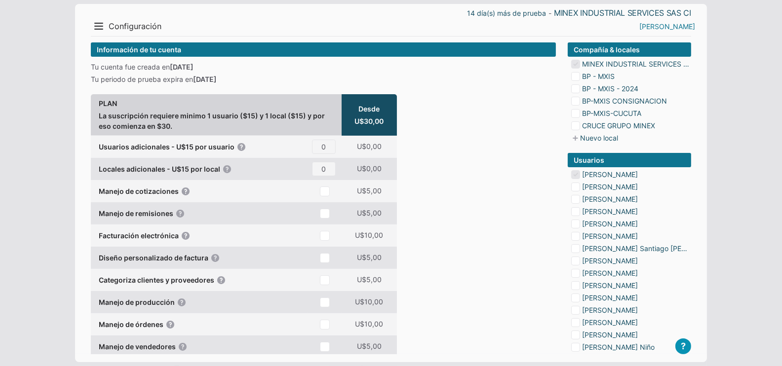
click at [675, 27] on link "[PERSON_NAME]" at bounding box center [667, 26] width 56 height 10
click at [671, 61] on li "Salir" at bounding box center [675, 60] width 44 height 14
